Goal: Navigation & Orientation: Find specific page/section

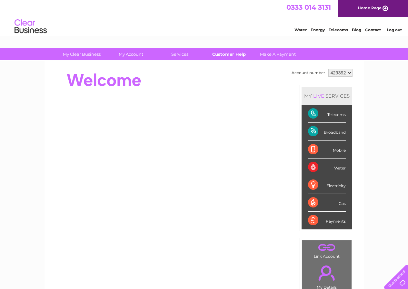
click at [229, 54] on link "Customer Help" at bounding box center [228, 54] width 53 height 12
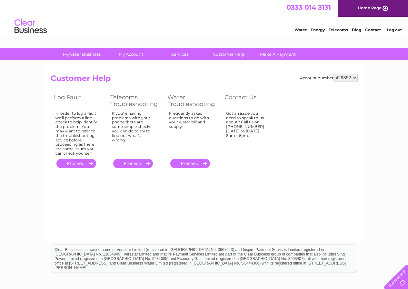
click at [362, 6] on link "Home Page" at bounding box center [373, 8] width 70 height 17
